Goal: Transaction & Acquisition: Purchase product/service

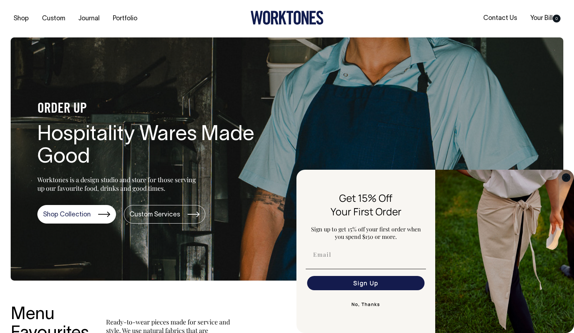
click at [567, 177] on icon "Close dialog" at bounding box center [567, 178] width 4 height 4
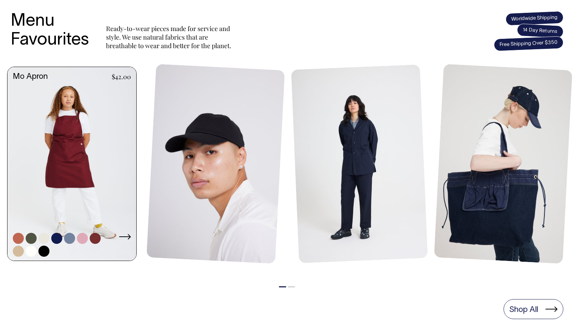
scroll to position [293, 0]
click at [73, 182] on link at bounding box center [71, 164] width 129 height 195
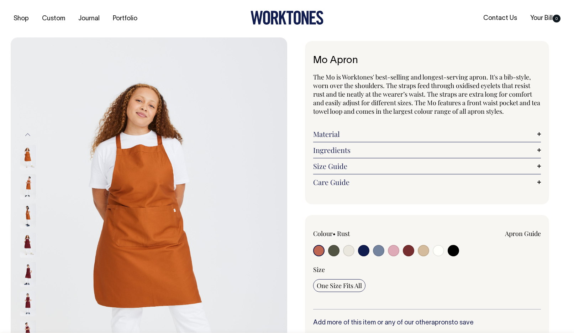
click at [29, 181] on img at bounding box center [28, 186] width 16 height 25
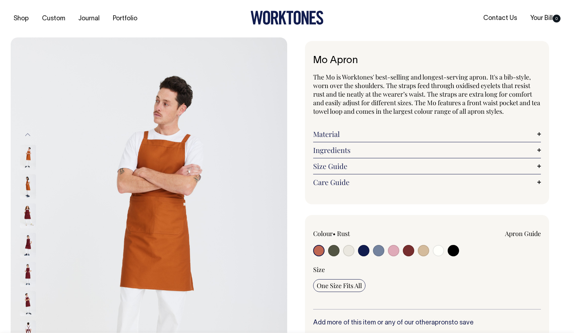
click at [28, 187] on img at bounding box center [28, 186] width 16 height 25
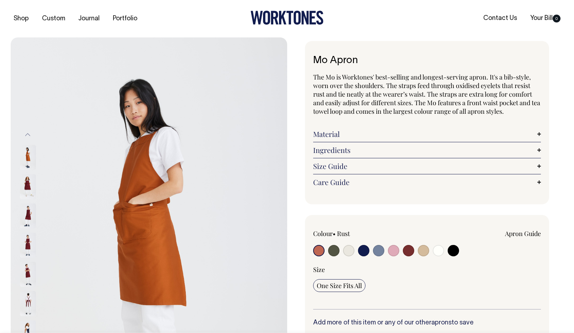
click at [29, 207] on img at bounding box center [28, 215] width 16 height 25
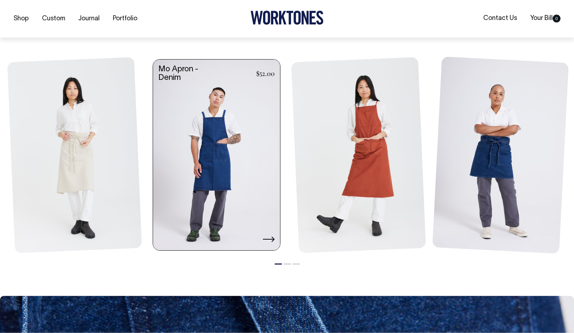
scroll to position [831, 0]
